Goal: Transaction & Acquisition: Purchase product/service

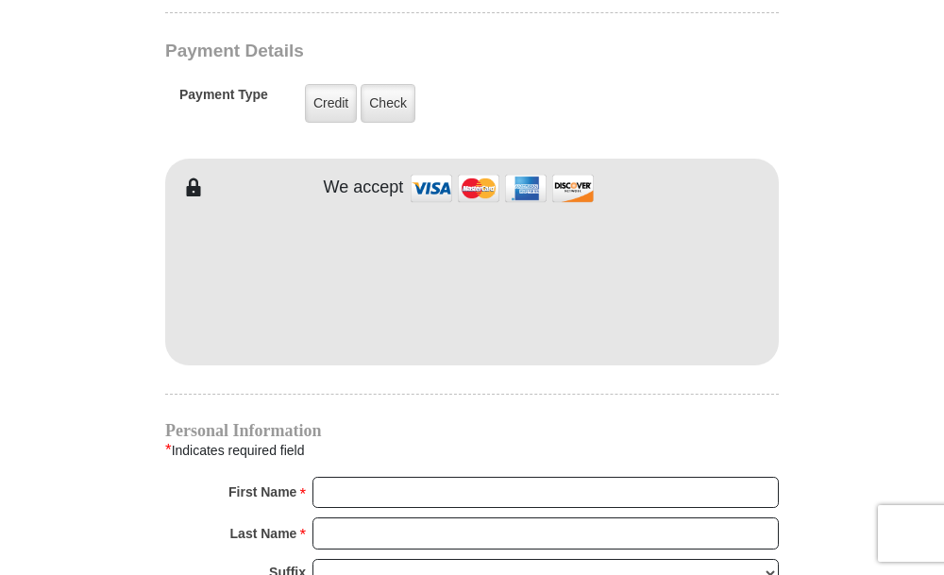
scroll to position [1415, 0]
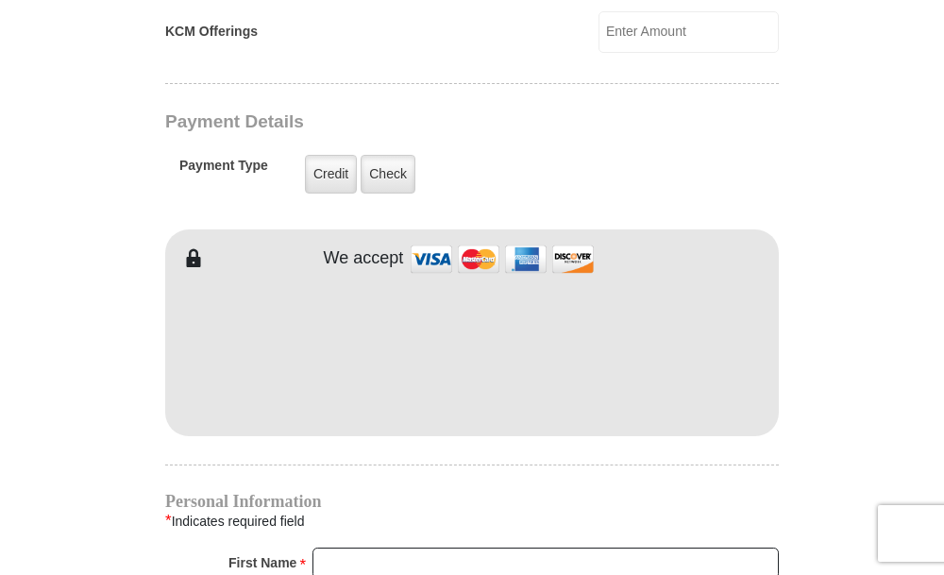
type input "150"
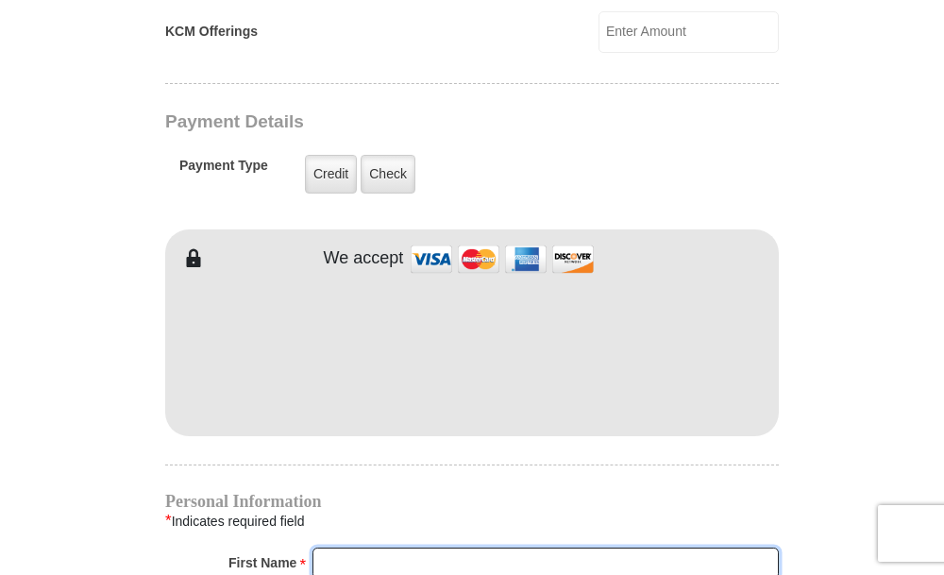
type input "Darcy"
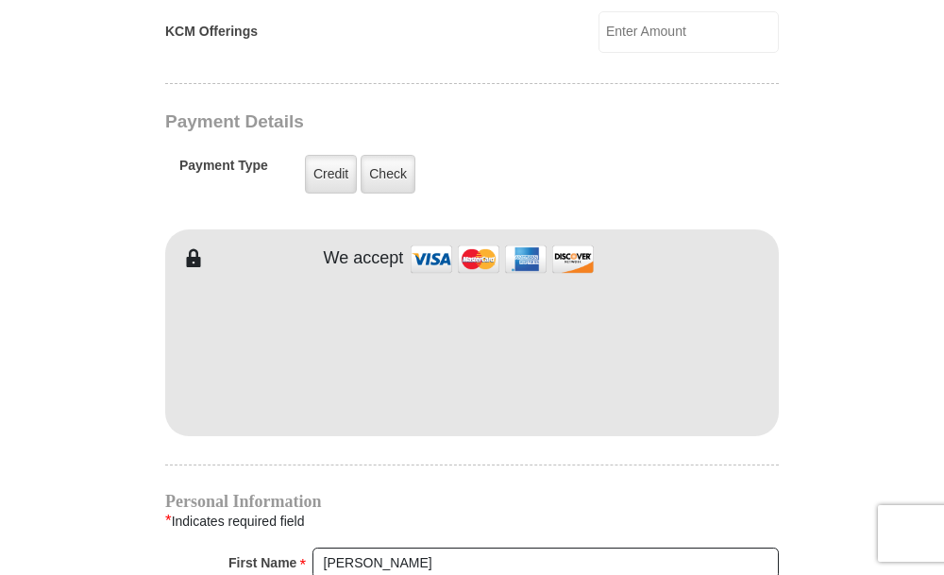
type input "Wilson"
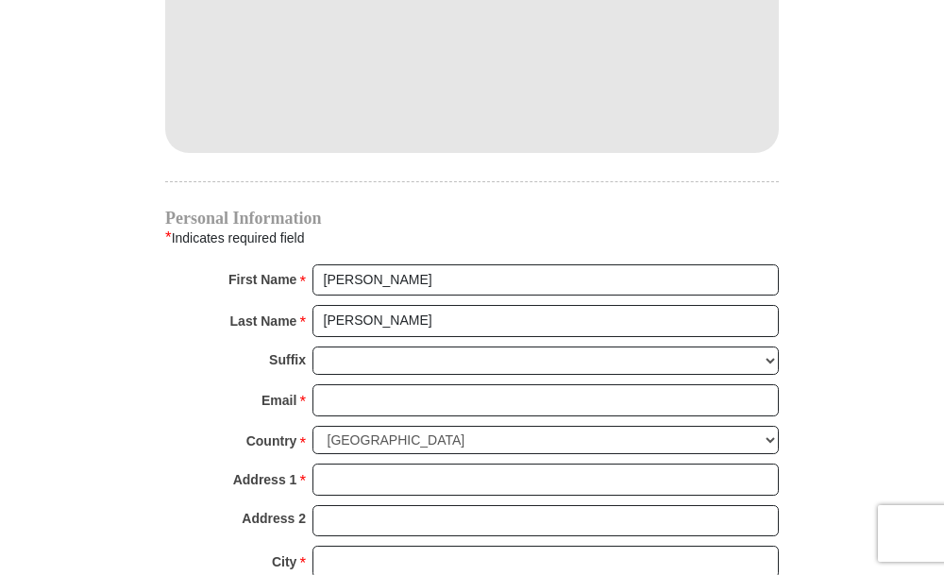
scroll to position [1793, 0]
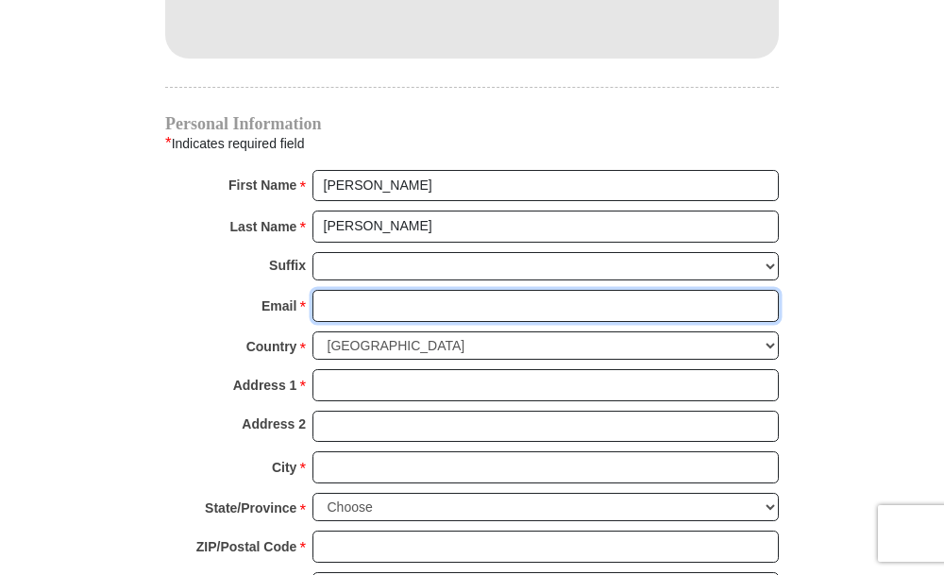
click at [361, 307] on input "Email *" at bounding box center [545, 306] width 466 height 32
type input "darcylw55@gmail.com"
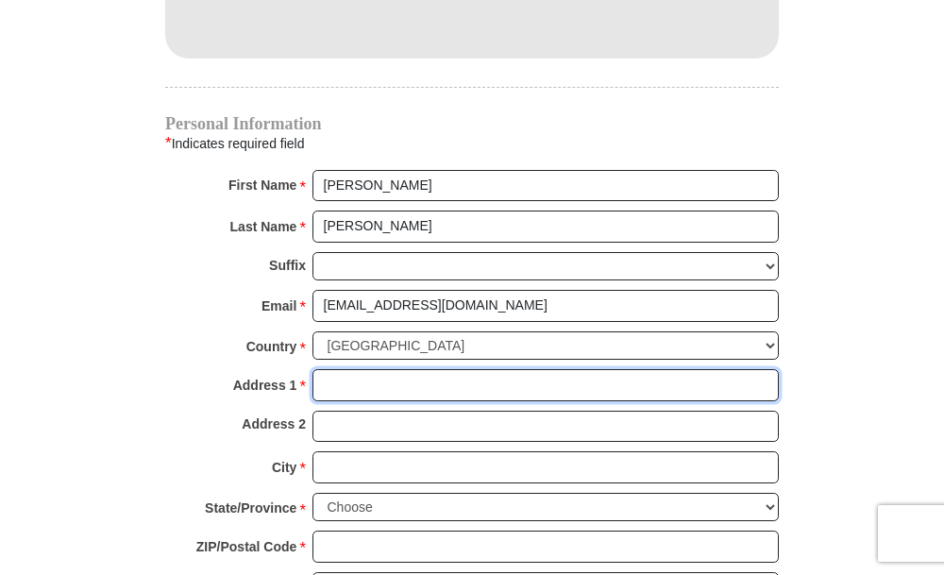
type input "1340 17th Ave"
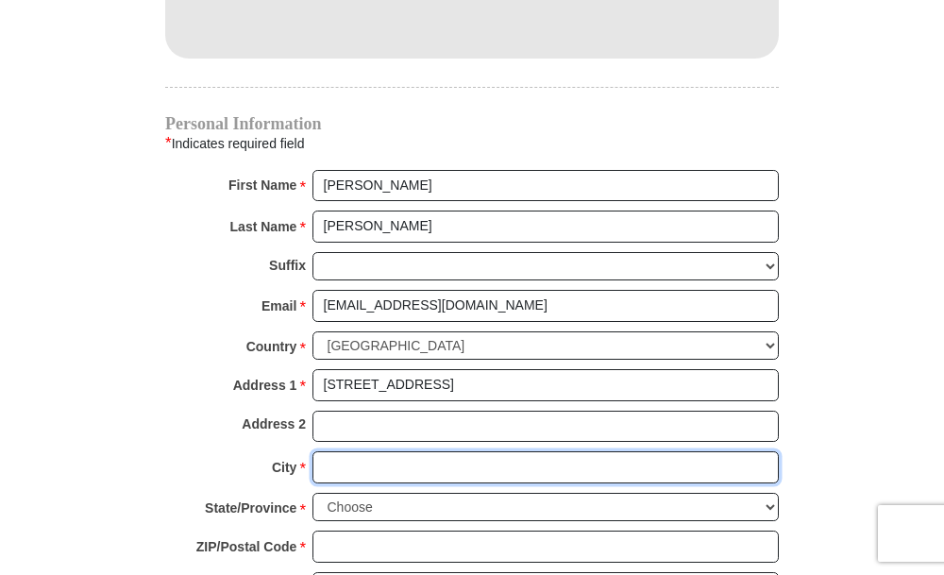
type input "Sidney"
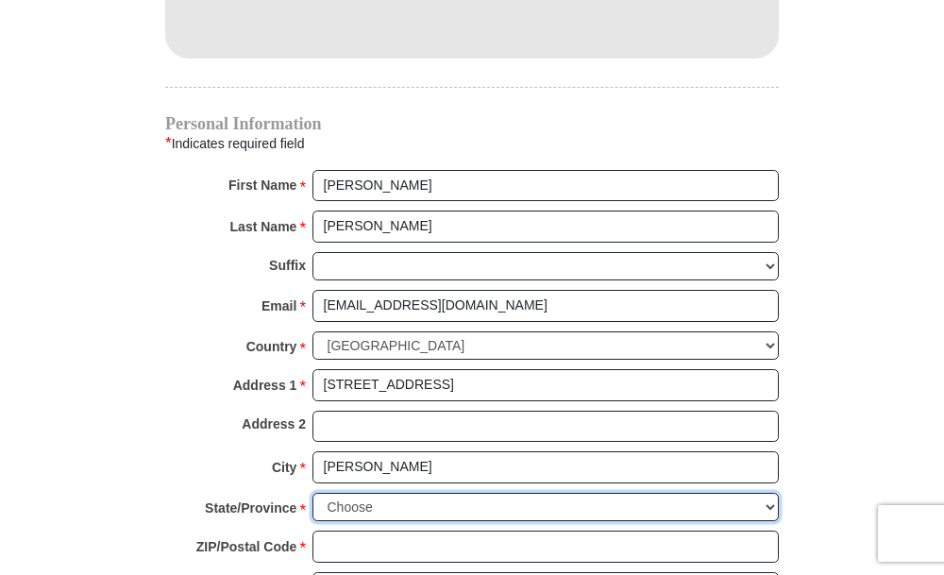
select select "NE"
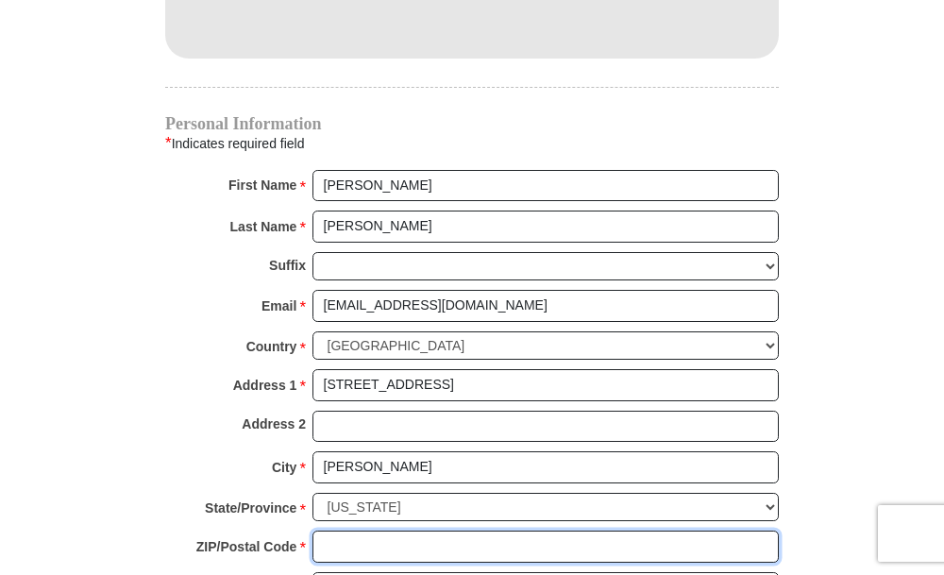
type input "69162-1922"
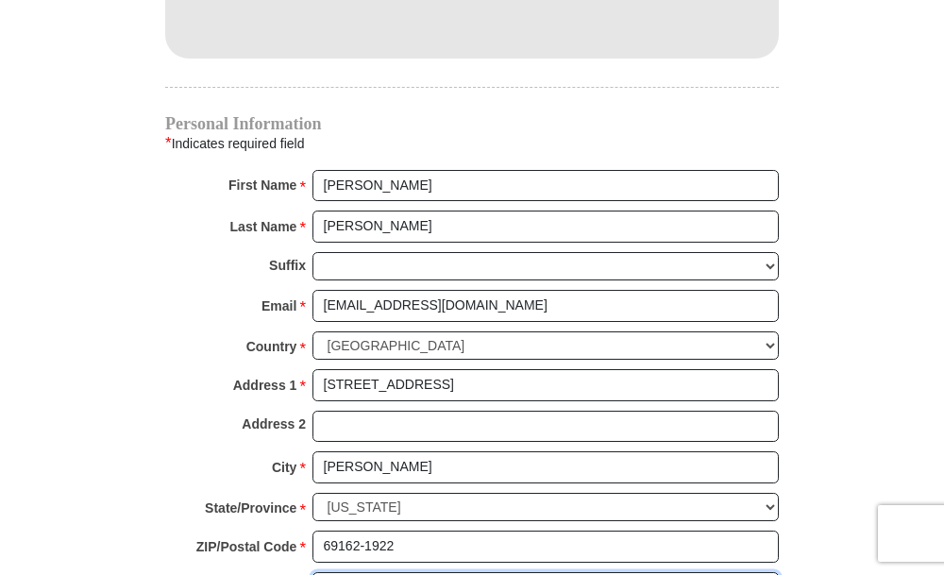
type input "3085660150"
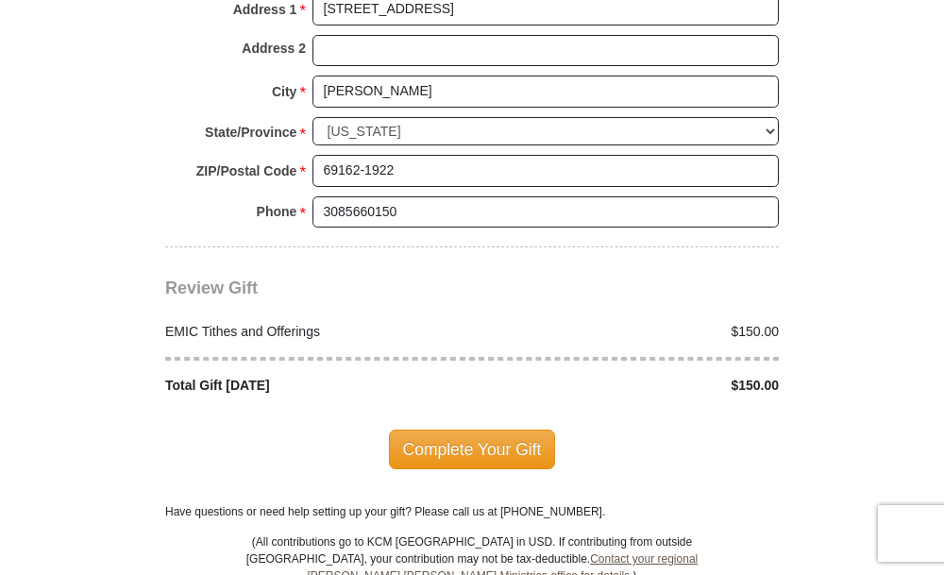
scroll to position [2265, 0]
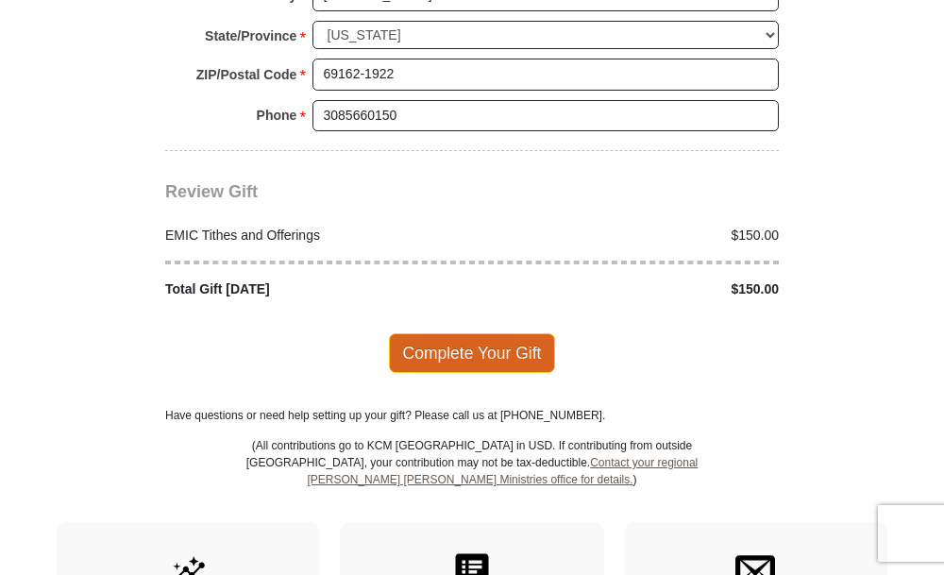
click at [477, 354] on span "Complete Your Gift" at bounding box center [472, 353] width 167 height 40
